Goal: Task Accomplishment & Management: Use online tool/utility

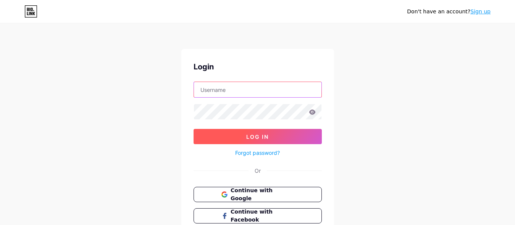
type input "[EMAIL_ADDRESS][DOMAIN_NAME]"
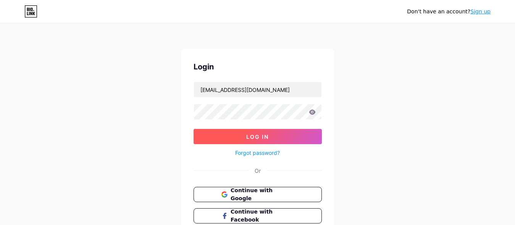
click at [251, 136] on span "Log In" at bounding box center [257, 137] width 23 height 6
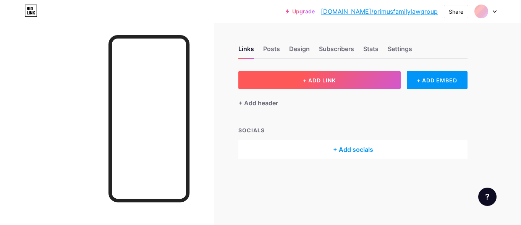
click at [277, 75] on button "+ ADD LINK" at bounding box center [319, 80] width 162 height 18
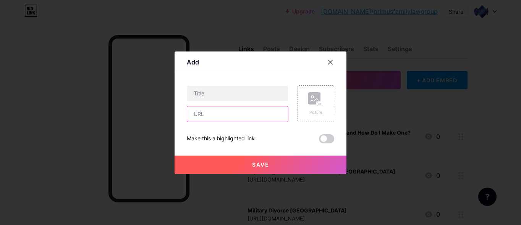
click at [228, 107] on input "text" at bounding box center [237, 114] width 101 height 15
paste input "[URL][DOMAIN_NAME]"
type input "[URL][DOMAIN_NAME]"
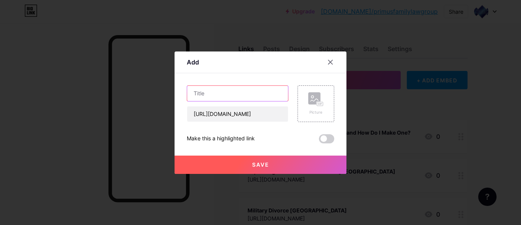
click at [207, 91] on input "text" at bounding box center [237, 93] width 101 height 15
paste input "San Diego Military Divorce Lawyer: Guiding Service Members Through Life’s Tough…"
type input "San Diego Military Divorce Lawyer: Guiding Service Members Through Life’s Tough…"
click at [239, 163] on button "Save" at bounding box center [261, 165] width 172 height 18
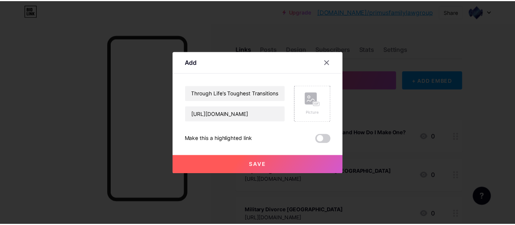
scroll to position [0, 0]
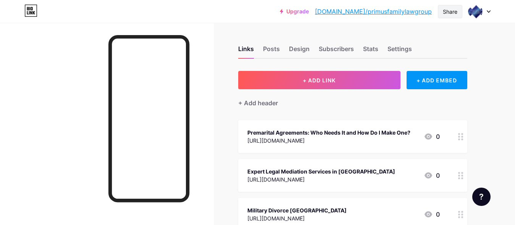
click at [446, 13] on div "Share" at bounding box center [450, 12] width 15 height 8
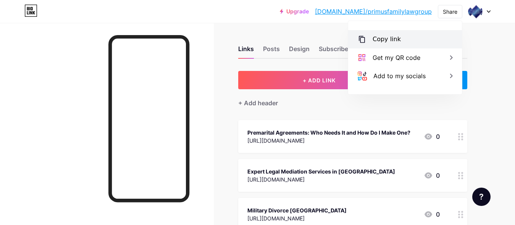
click at [422, 39] on div "Copy link" at bounding box center [405, 39] width 114 height 18
